Goal: Information Seeking & Learning: Learn about a topic

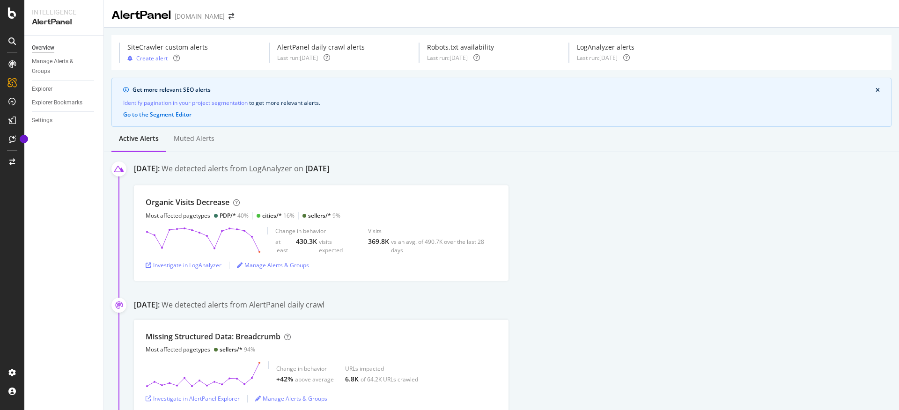
click at [178, 269] on div "Investigate in LogAnalyzer" at bounding box center [184, 265] width 76 height 8
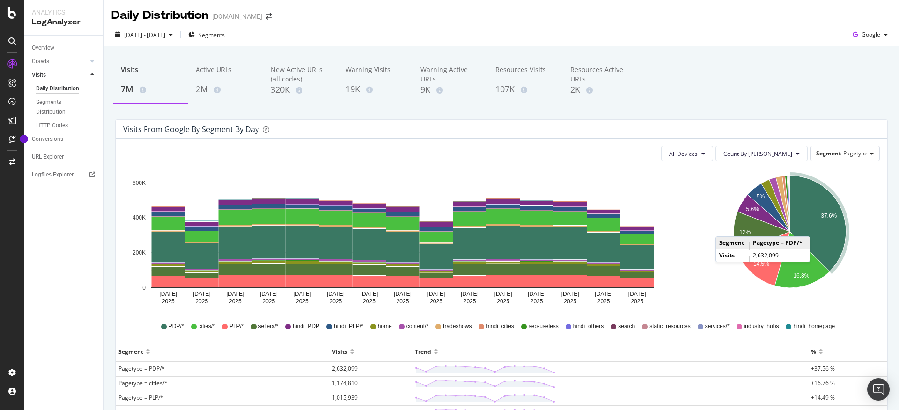
click at [813, 227] on icon "A chart." at bounding box center [818, 224] width 56 height 96
